Goal: Task Accomplishment & Management: Use online tool/utility

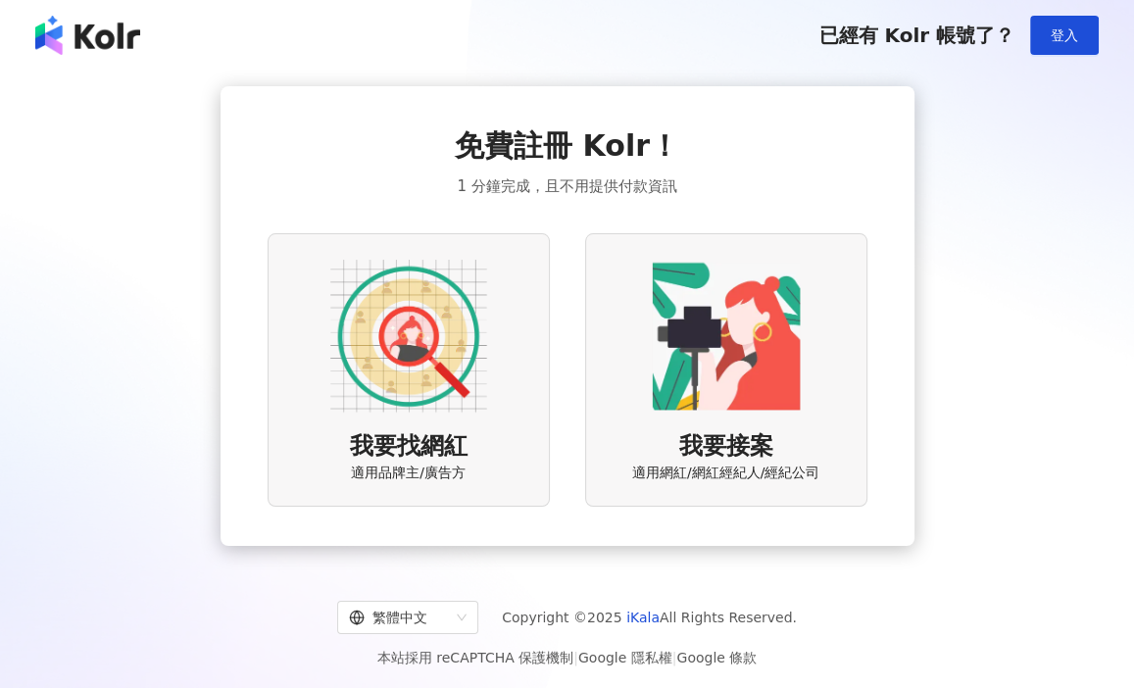
click at [419, 361] on img at bounding box center [408, 336] width 157 height 157
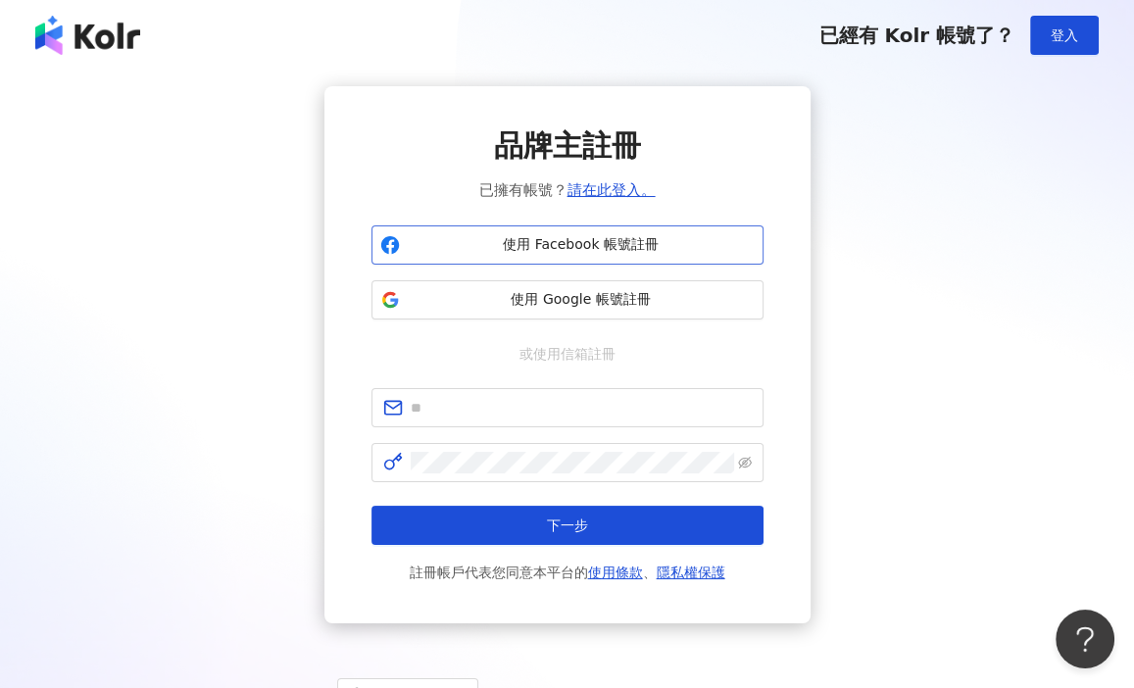
click at [576, 258] on button "使用 Facebook 帳號註冊" at bounding box center [567, 244] width 392 height 39
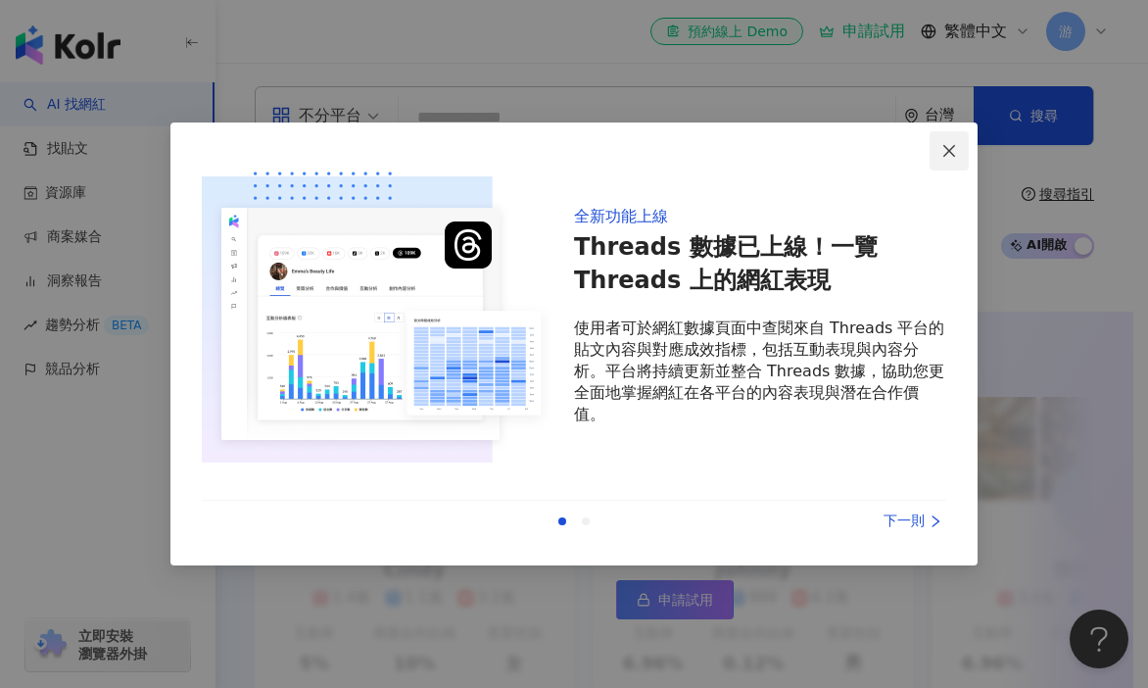
click at [946, 154] on icon "close" at bounding box center [949, 150] width 12 height 12
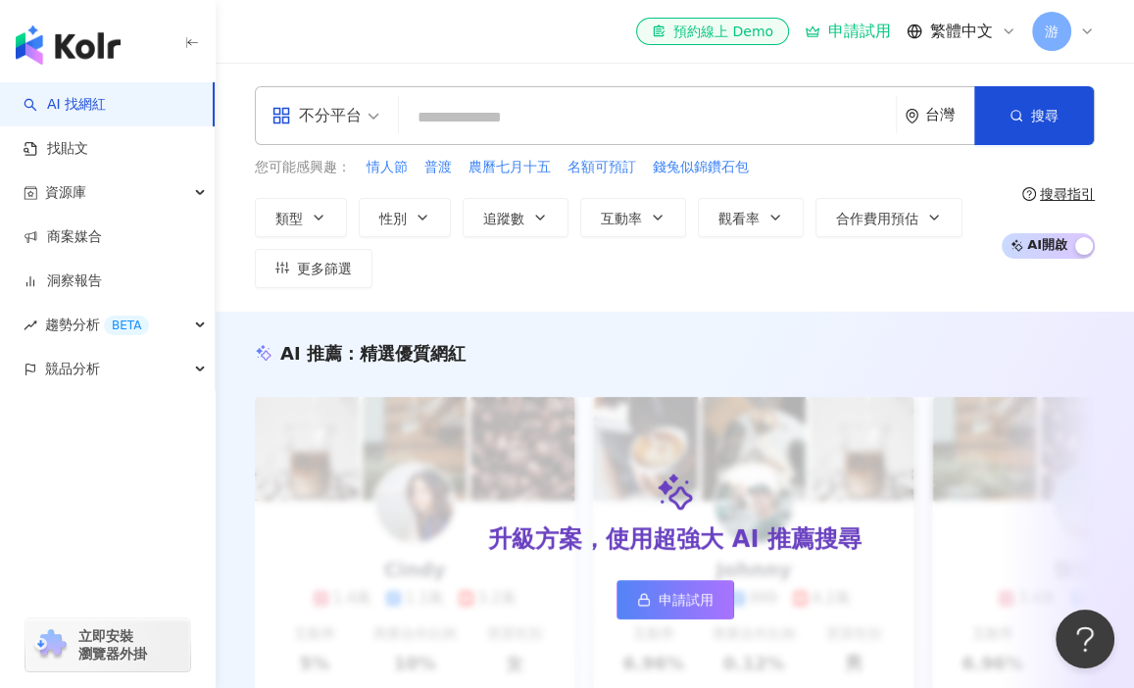
click at [595, 110] on input "search" at bounding box center [647, 117] width 481 height 37
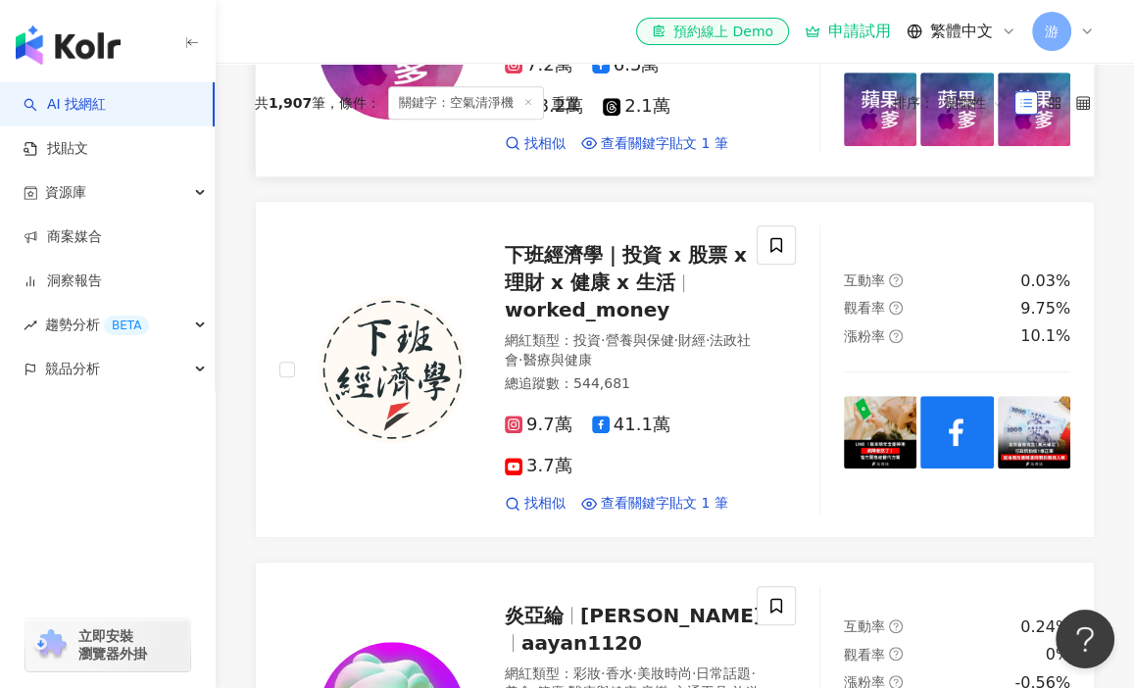
scroll to position [562, 0]
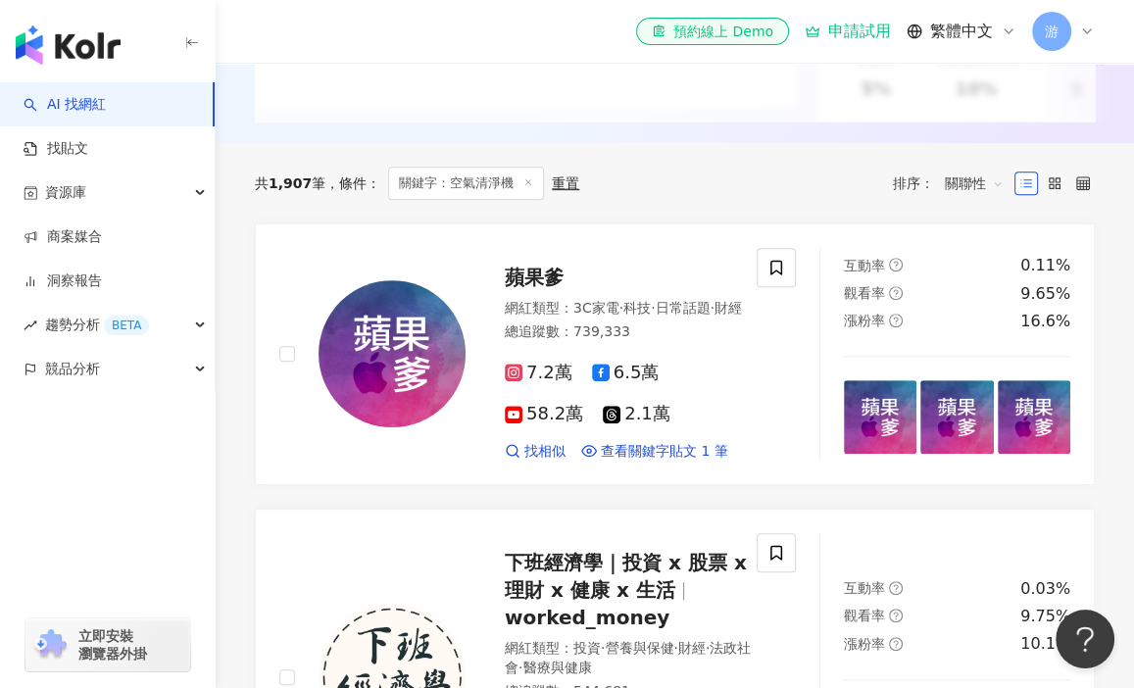
type input "*****"
click at [670, 200] on div "共 1,907 筆 條件 ： 關鍵字：空氣清淨機 重置 排序： 關聯性" at bounding box center [675, 183] width 840 height 33
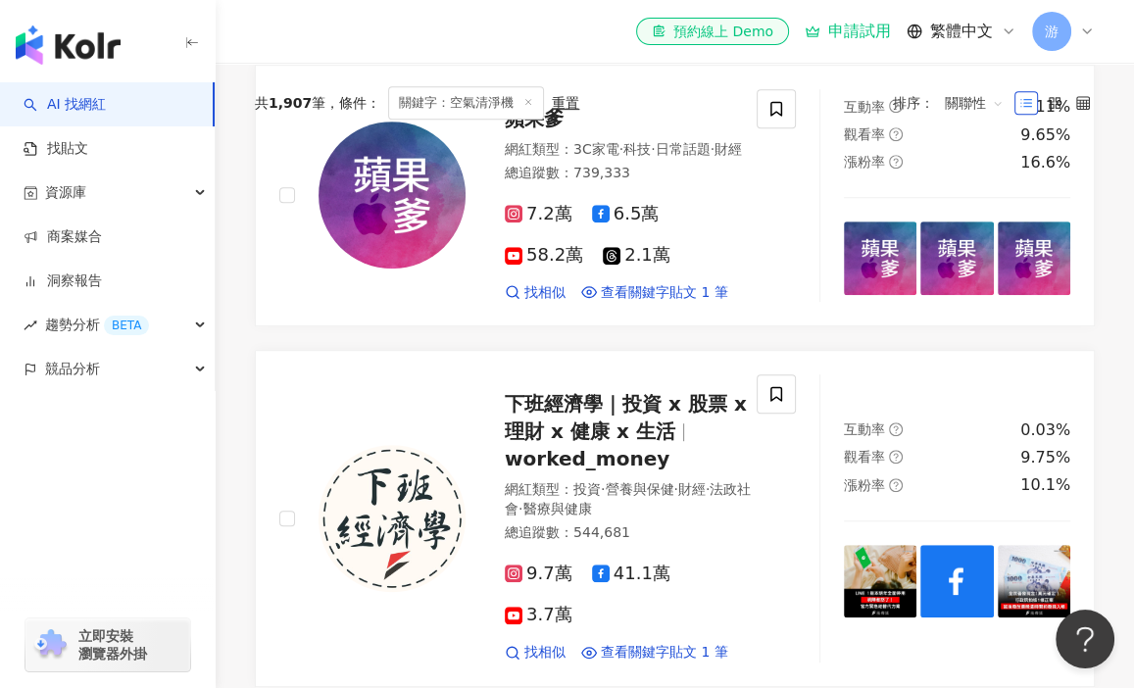
scroll to position [587, 0]
